Goal: Transaction & Acquisition: Subscribe to service/newsletter

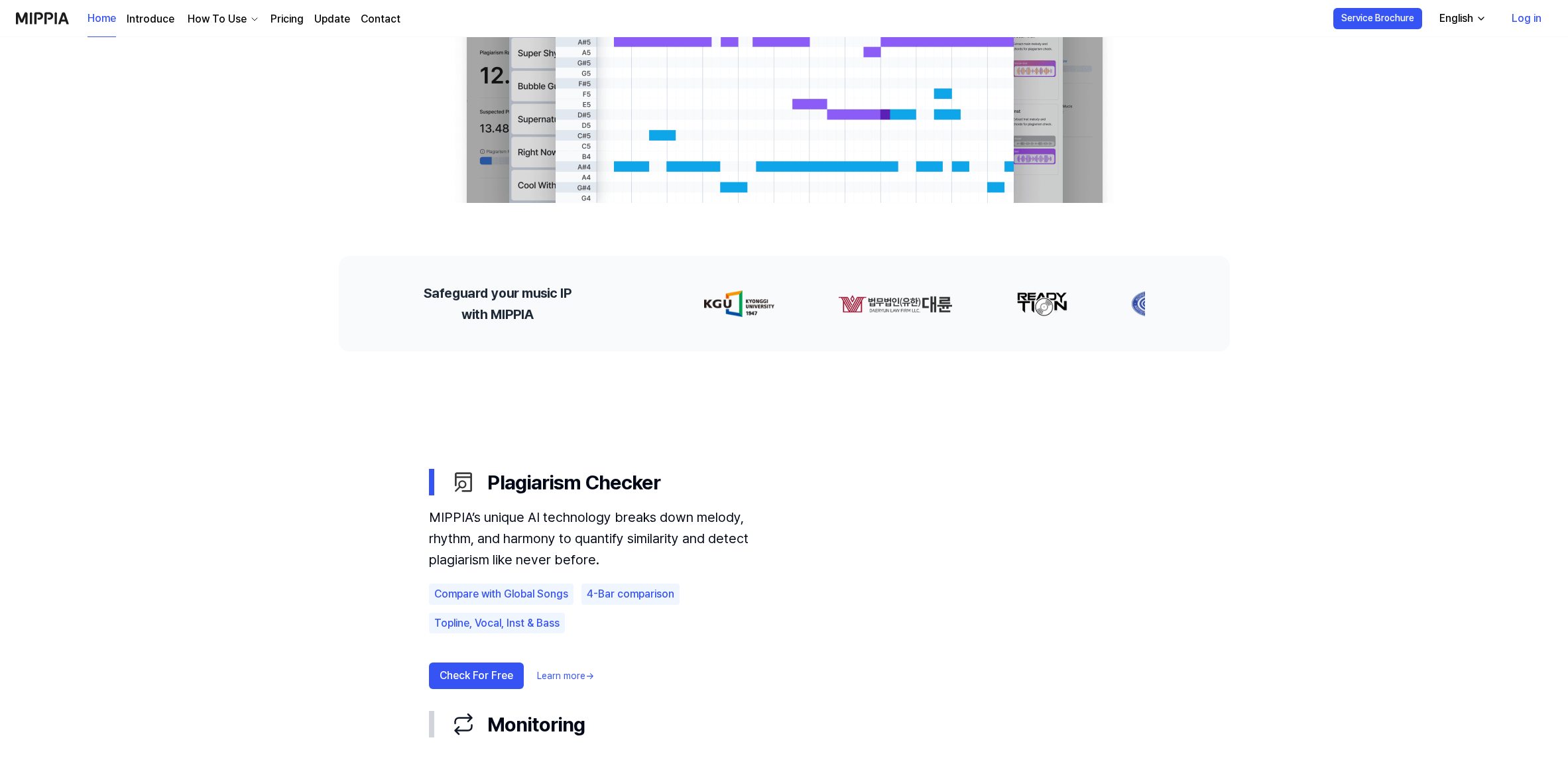
scroll to position [391, 0]
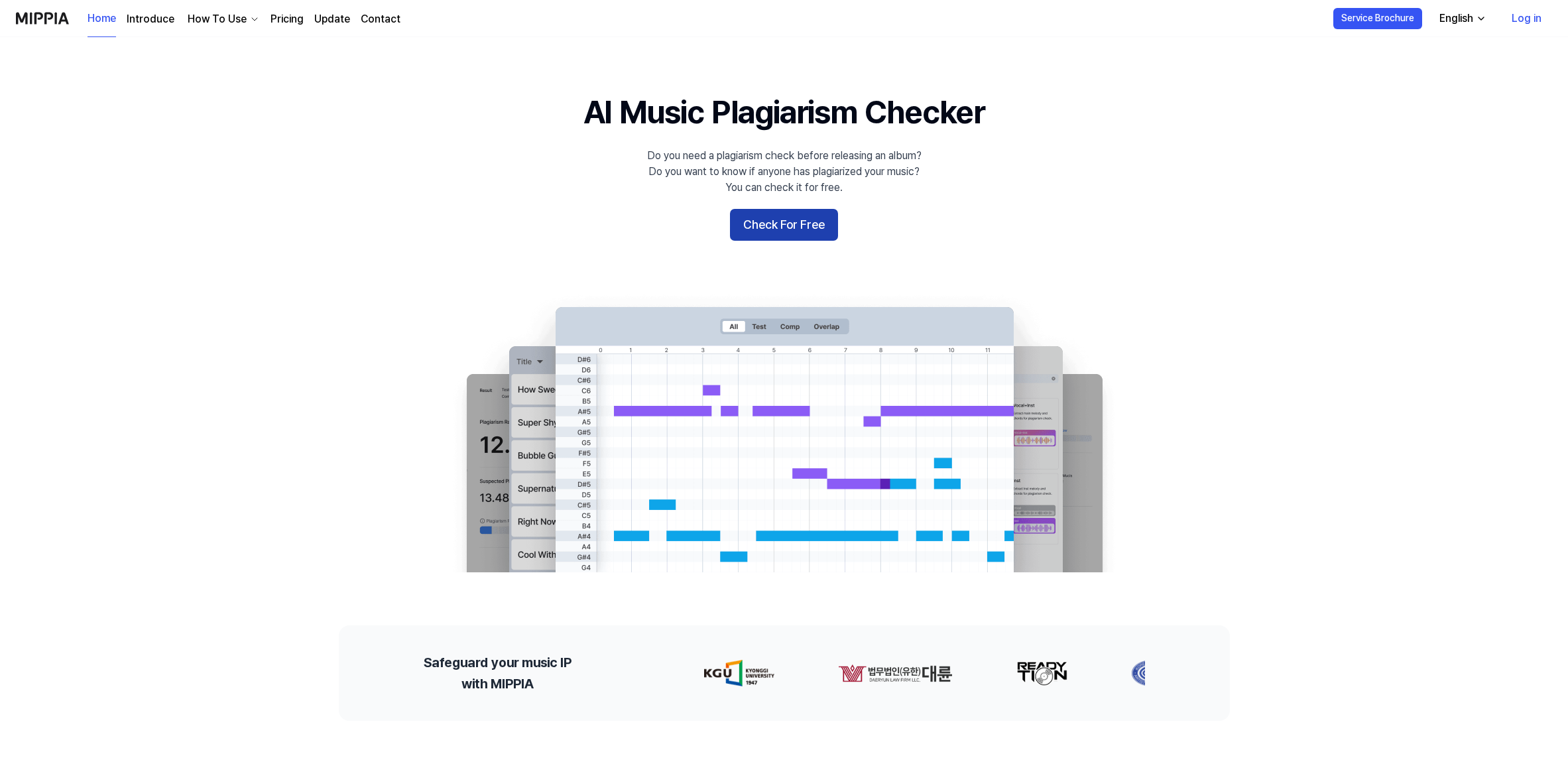
click at [805, 232] on button "Check For Free" at bounding box center [784, 224] width 108 height 32
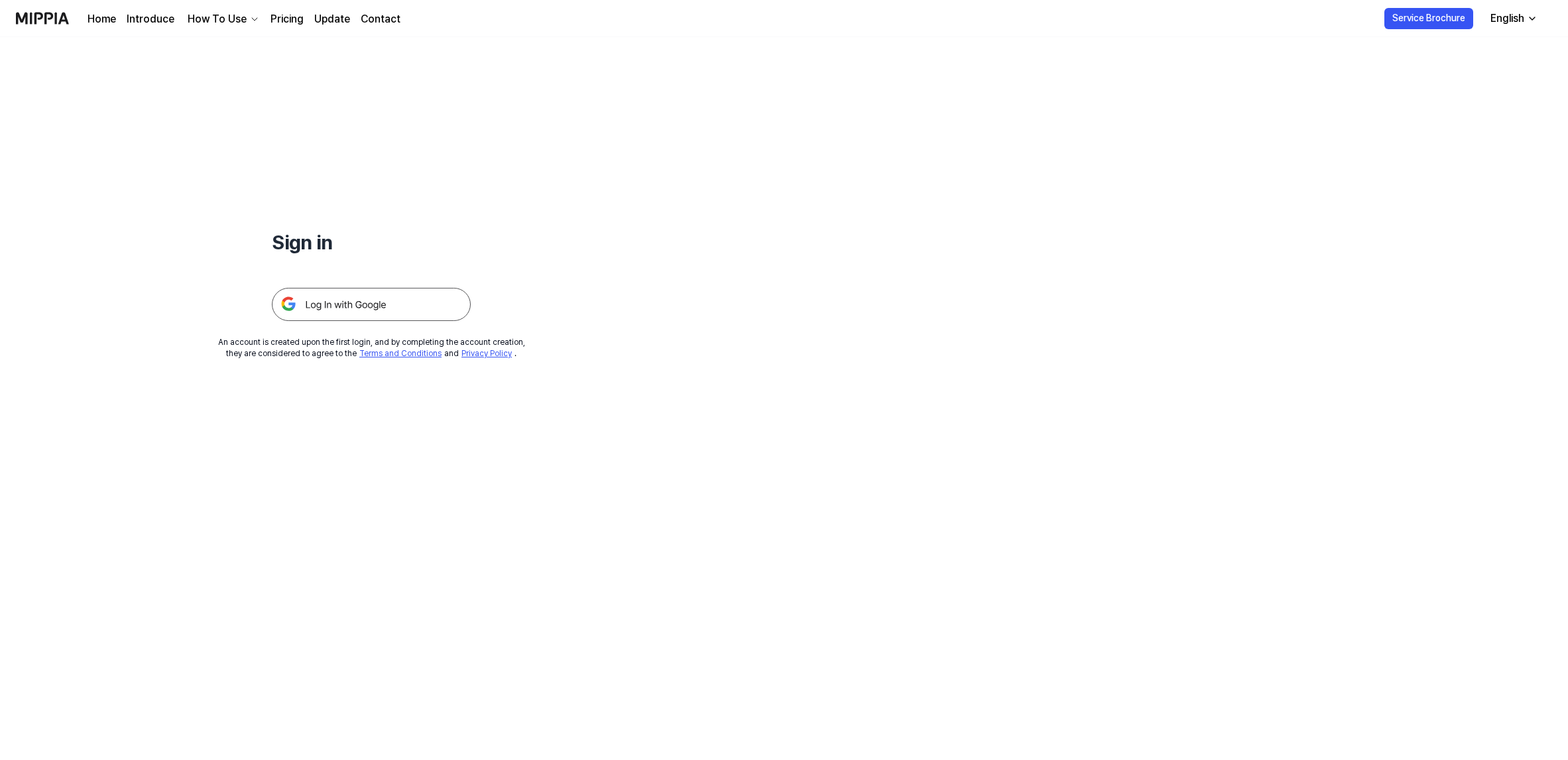
click at [795, 228] on div "Sign in An account is created upon the first login, and by completing the accou…" at bounding box center [784, 398] width 1568 height 723
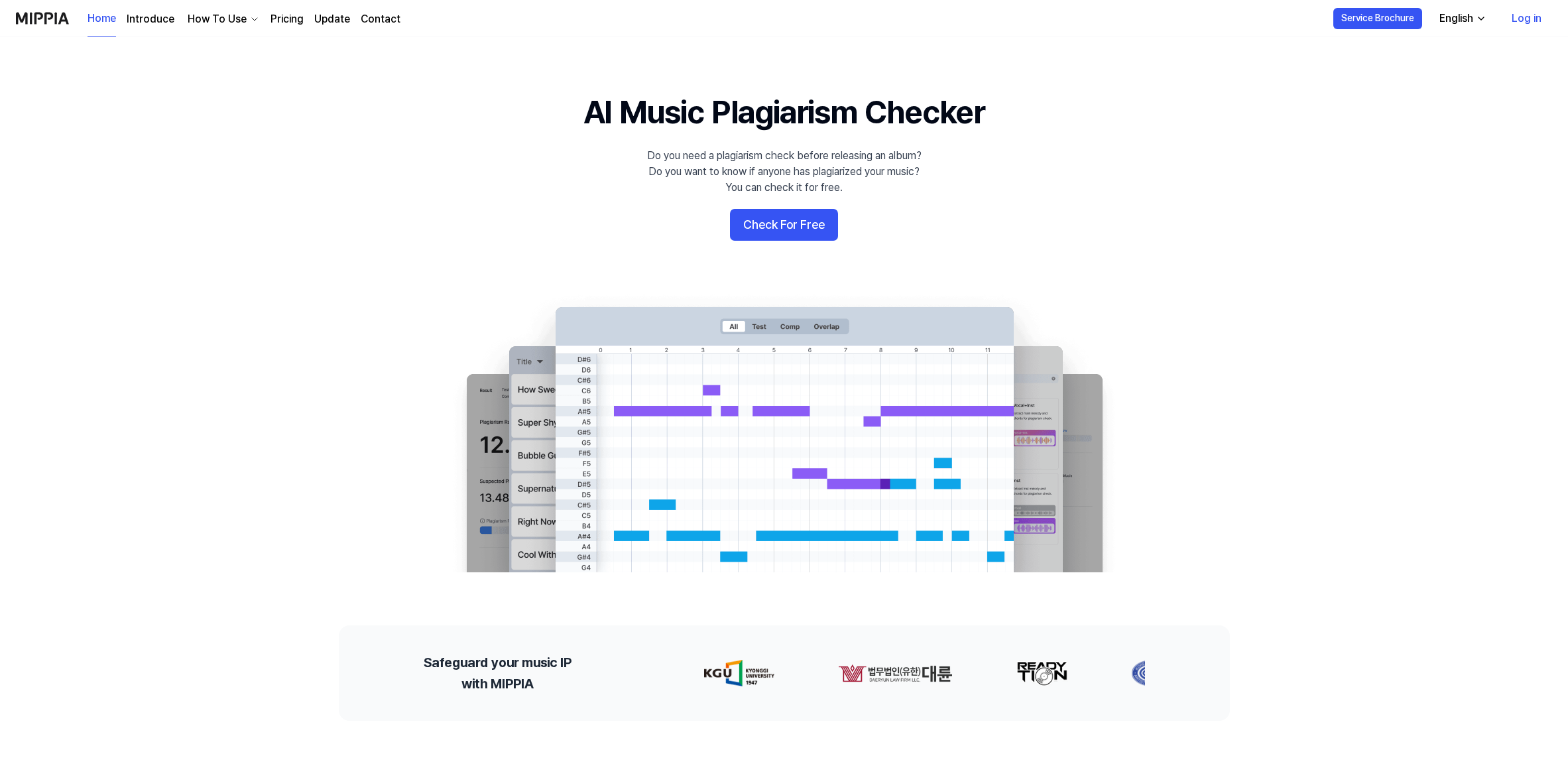
click at [299, 21] on link "Pricing" at bounding box center [287, 20] width 33 height 16
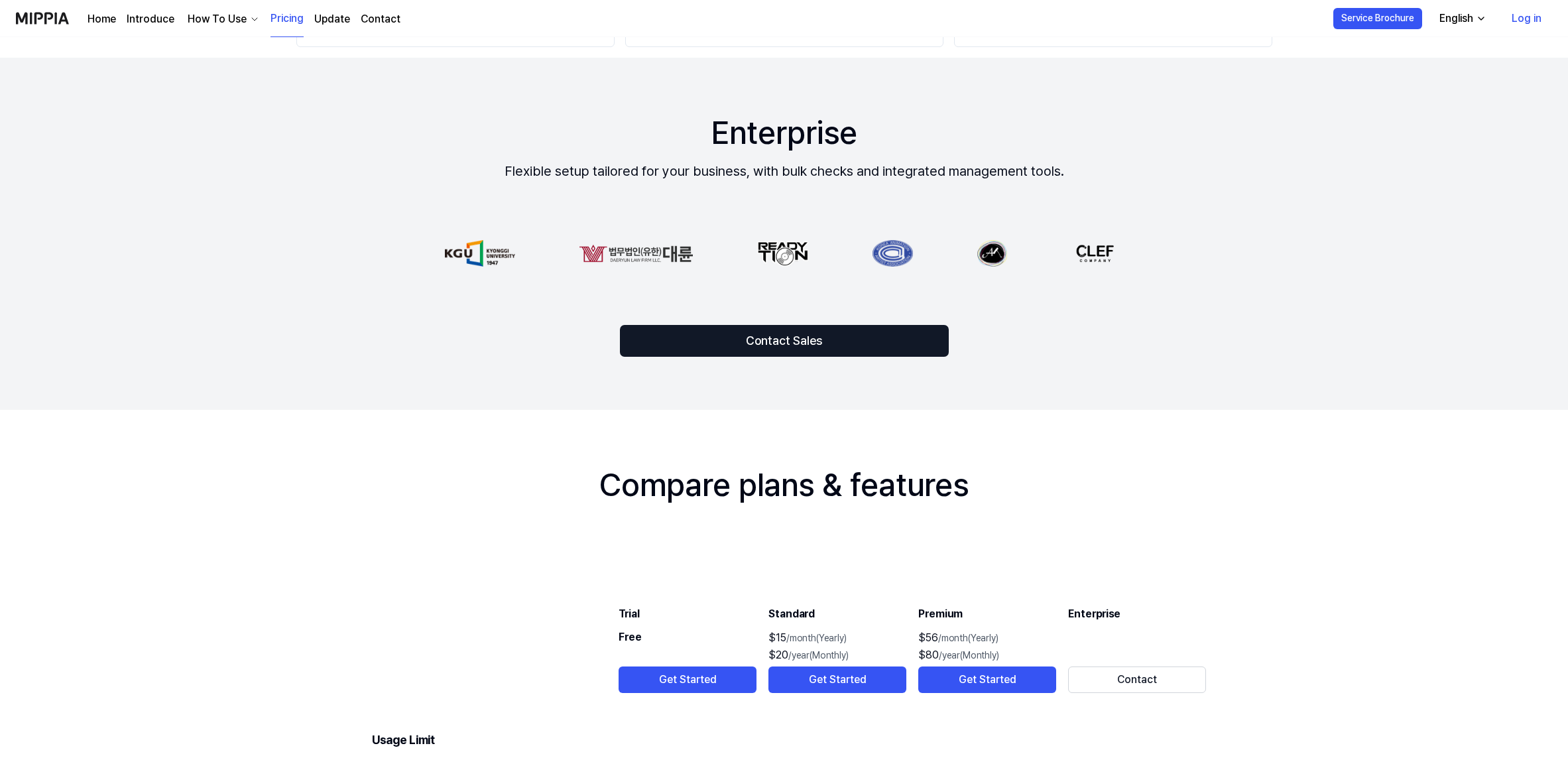
scroll to position [1248, 0]
